Goal: Information Seeking & Learning: Check status

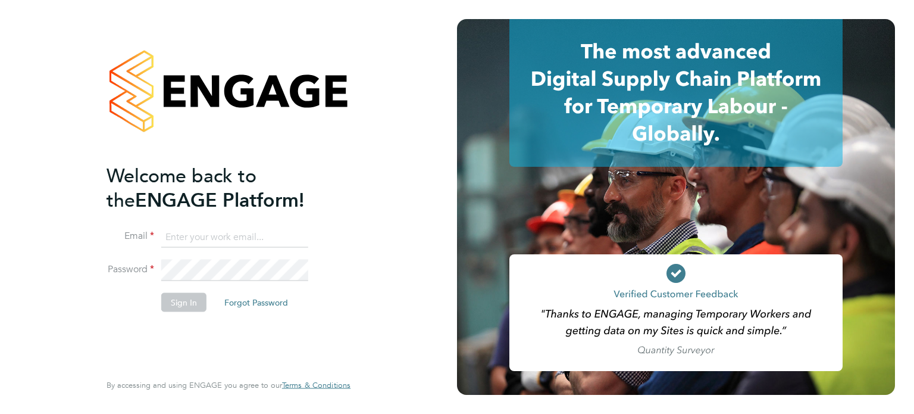
click at [189, 244] on input at bounding box center [234, 236] width 147 height 21
type input "harriet.blacker@vistry.co.uk"
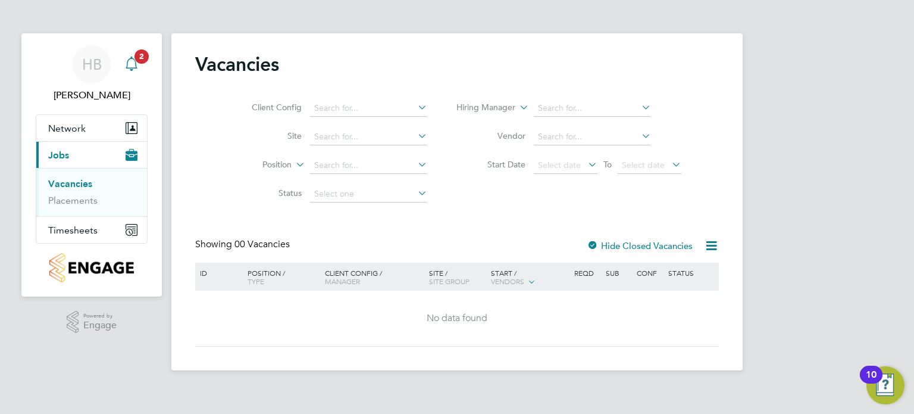
click at [136, 54] on span "2" at bounding box center [142, 56] width 14 height 14
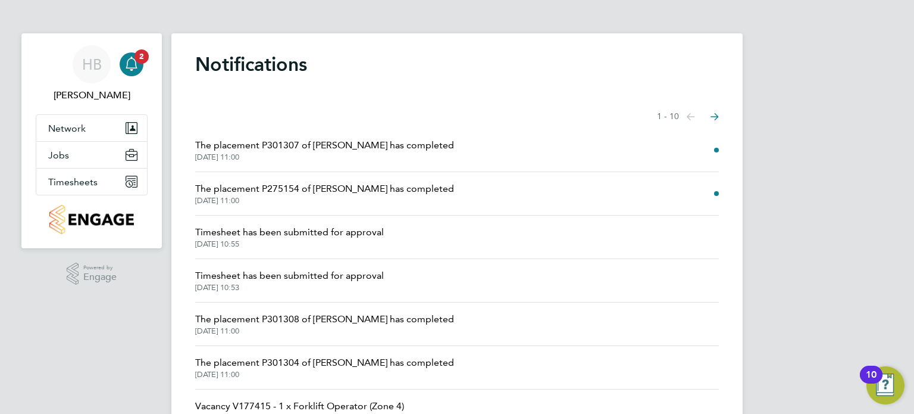
click at [255, 226] on span "Timesheet has been submitted for approval" at bounding box center [289, 232] width 189 height 14
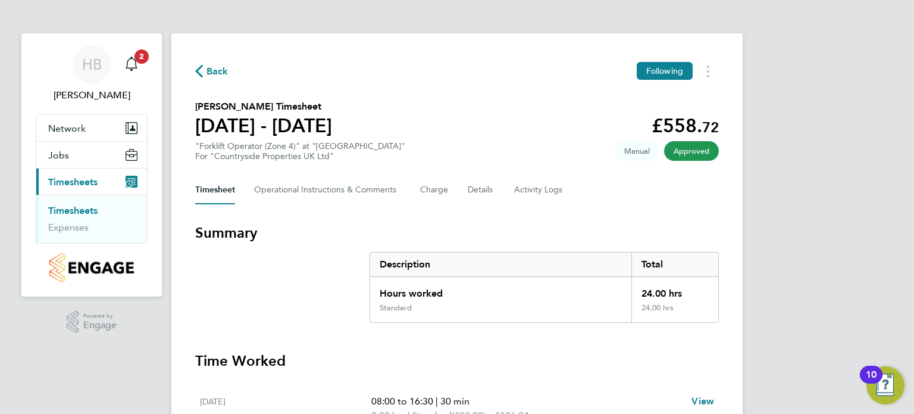
click at [207, 73] on span "Back" at bounding box center [218, 71] width 22 height 14
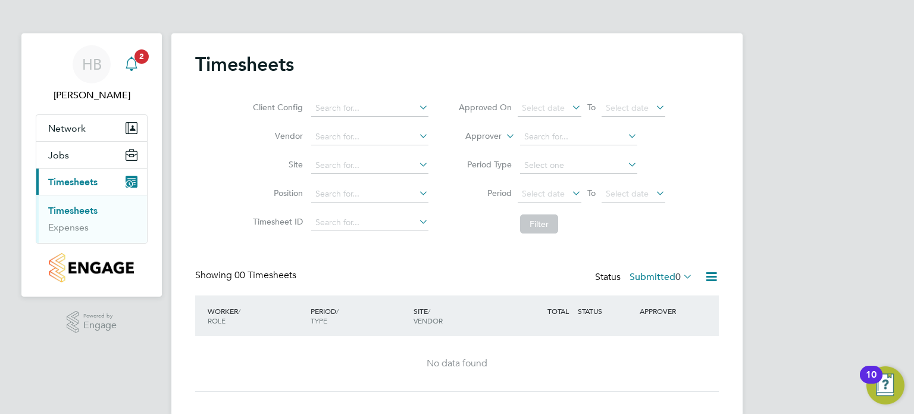
click at [139, 73] on div "Main navigation" at bounding box center [132, 64] width 24 height 24
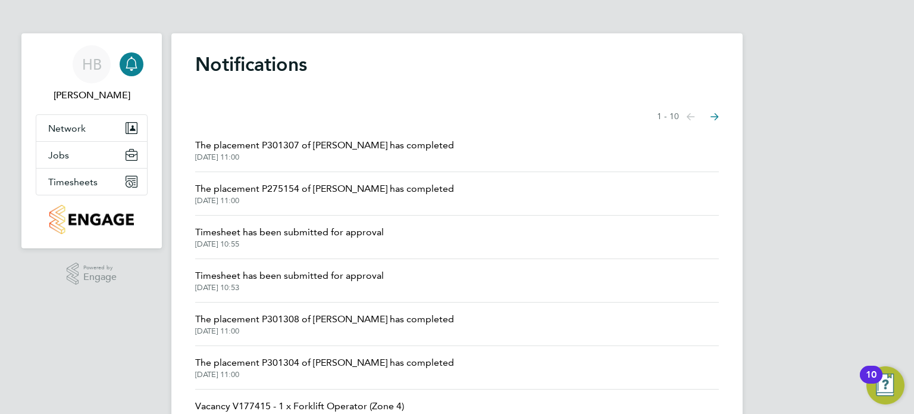
click at [274, 189] on span "The placement P275154 of [PERSON_NAME] has completed" at bounding box center [324, 189] width 259 height 14
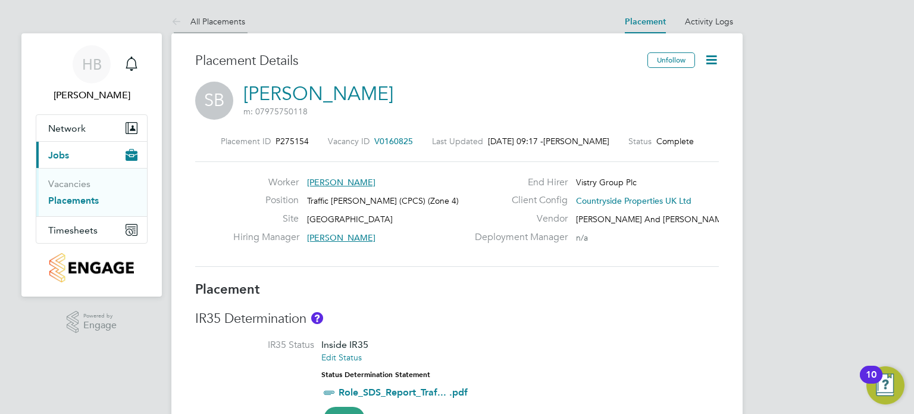
click at [204, 21] on link "All Placements" at bounding box center [208, 21] width 74 height 11
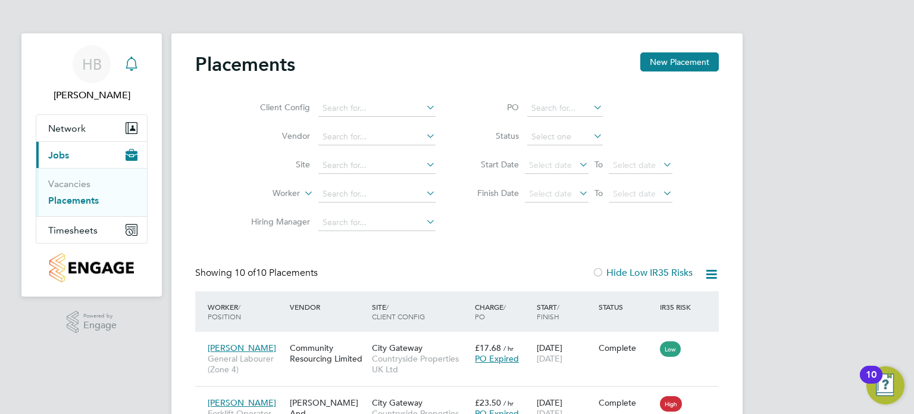
click at [128, 74] on div "Main navigation" at bounding box center [132, 64] width 24 height 24
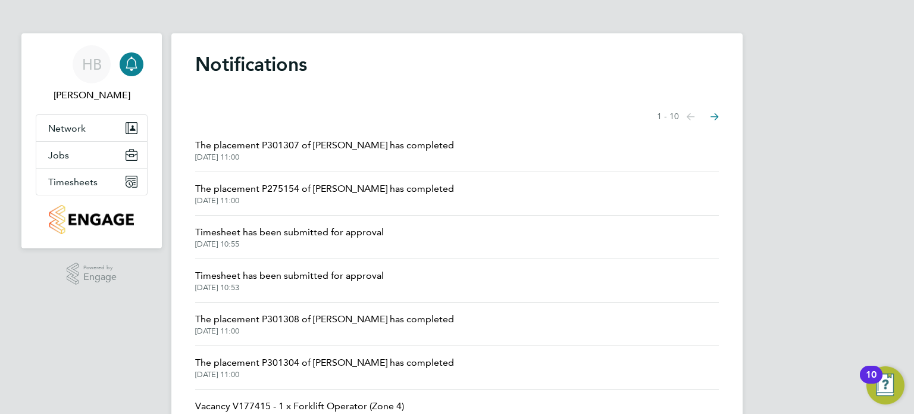
click at [285, 147] on span "The placement P301307 of [PERSON_NAME] has completed" at bounding box center [324, 145] width 259 height 14
